Goal: Navigation & Orientation: Find specific page/section

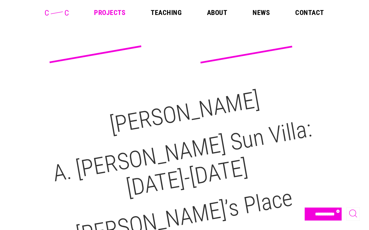
select select "**********"
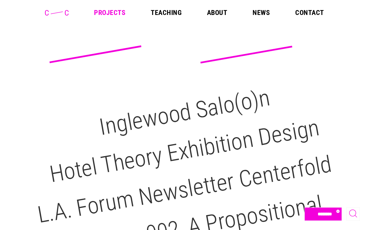
select select "********"
